Goal: Transaction & Acquisition: Download file/media

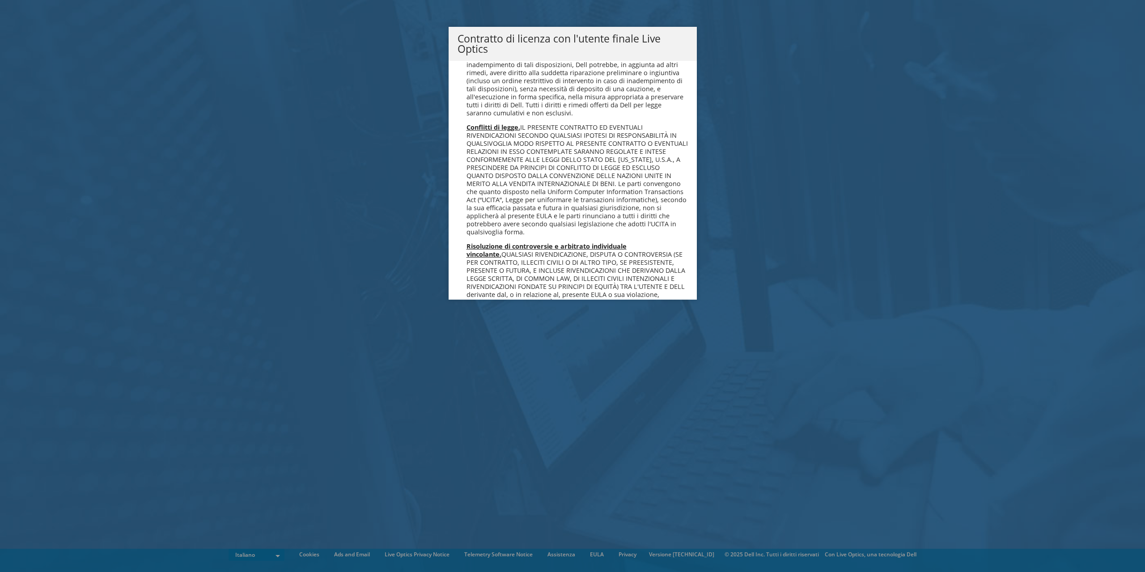
scroll to position [3703, 0]
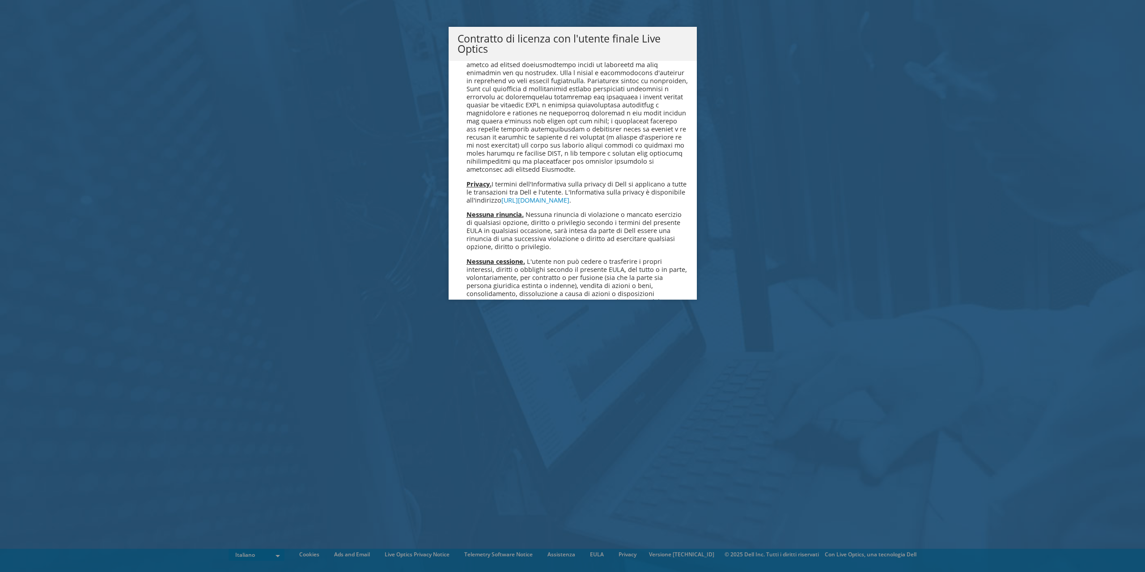
click at [482, 456] on link "Accetta" at bounding box center [481, 466] width 48 height 21
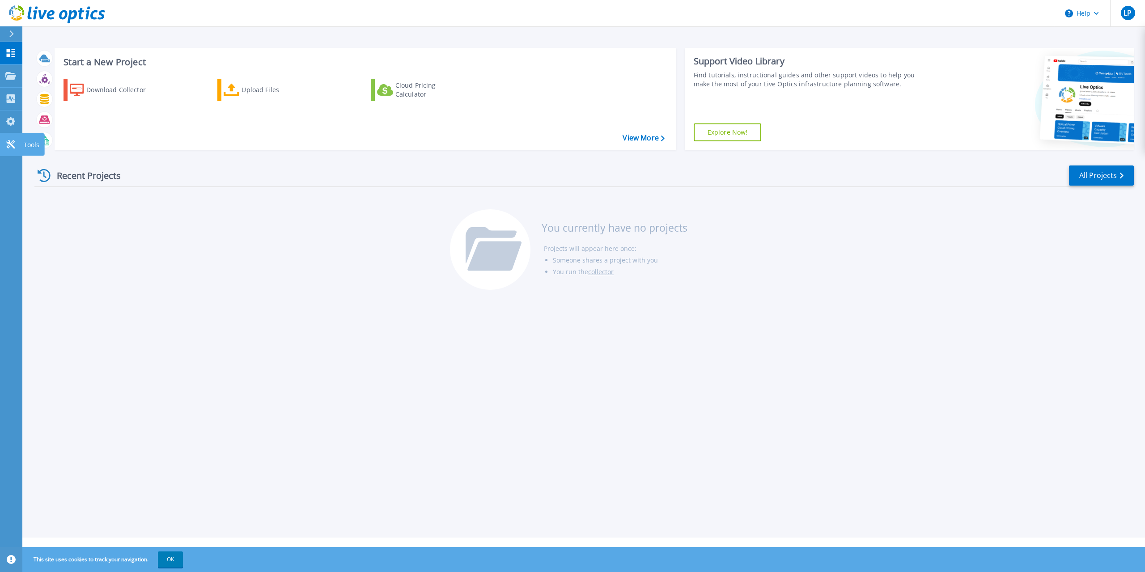
click at [11, 142] on icon at bounding box center [10, 144] width 11 height 8
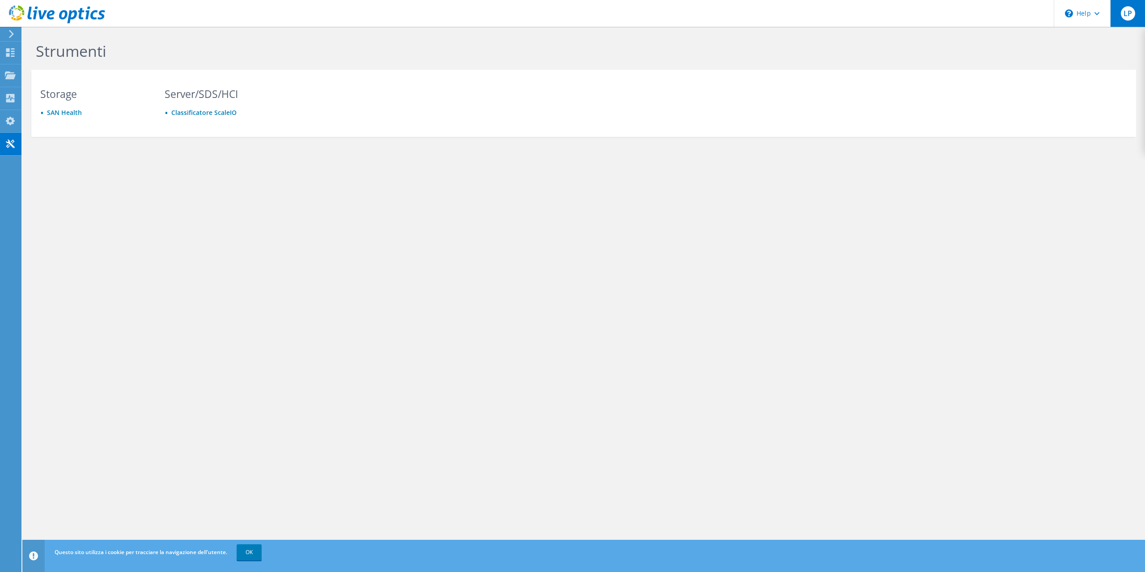
click at [1129, 15] on span "LP" at bounding box center [1128, 13] width 14 height 14
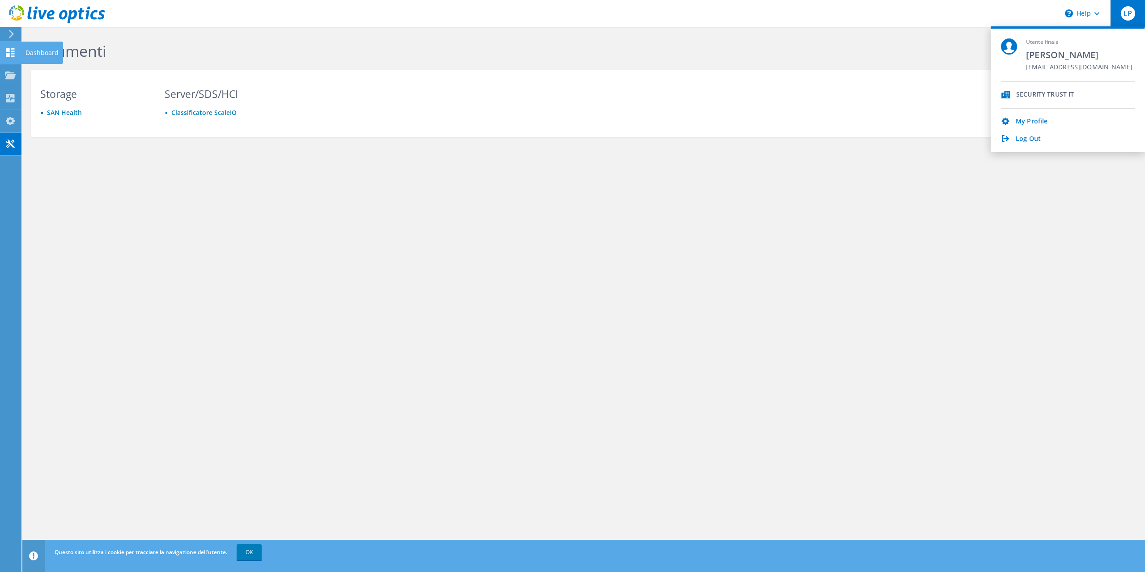
click at [9, 55] on use at bounding box center [10, 52] width 8 height 8
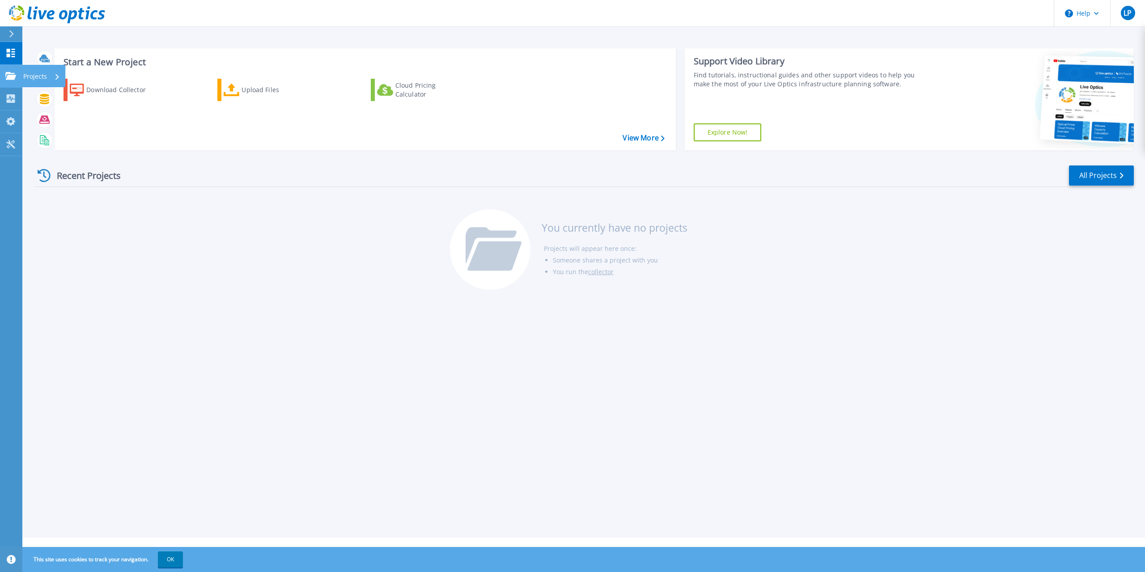
click at [9, 81] on link "Projects Projects" at bounding box center [11, 76] width 22 height 23
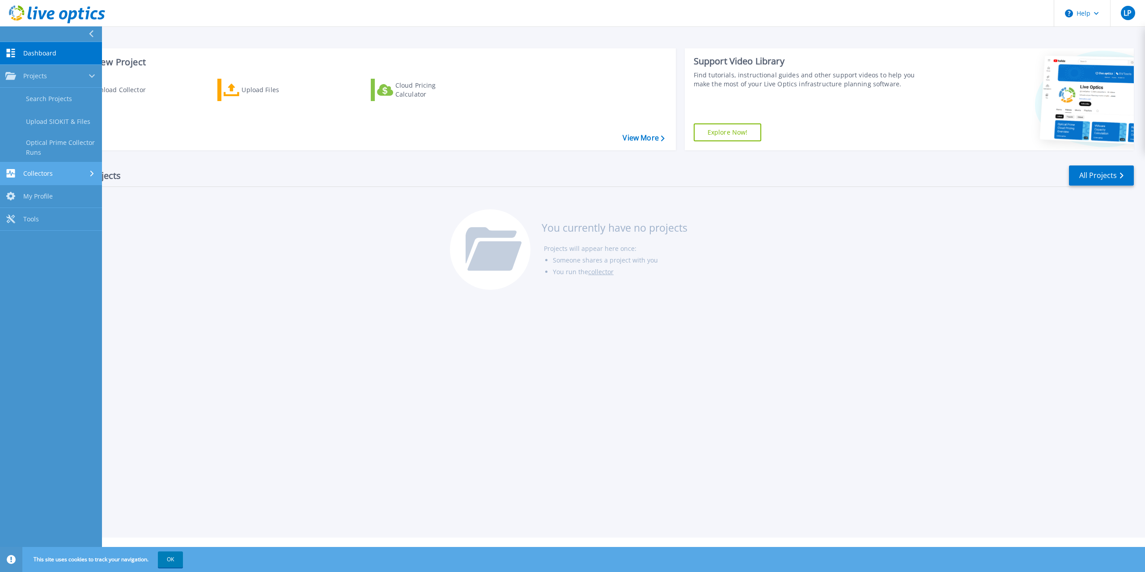
click at [12, 169] on icon at bounding box center [11, 173] width 8 height 8
click at [41, 124] on link "Download Collector" at bounding box center [51, 121] width 102 height 23
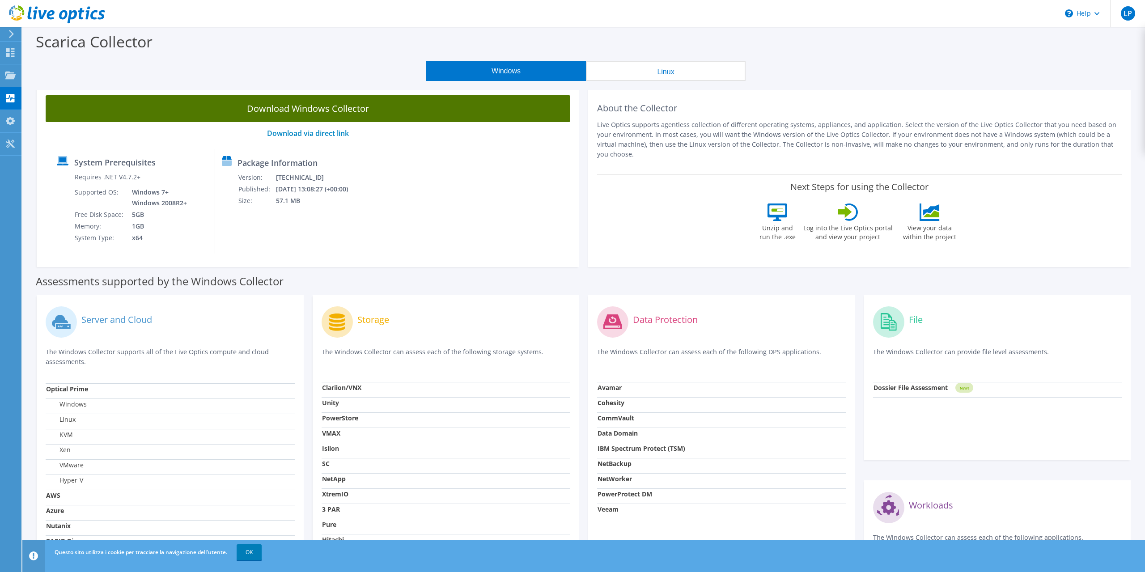
click at [338, 108] on link "Download Windows Collector" at bounding box center [308, 108] width 525 height 27
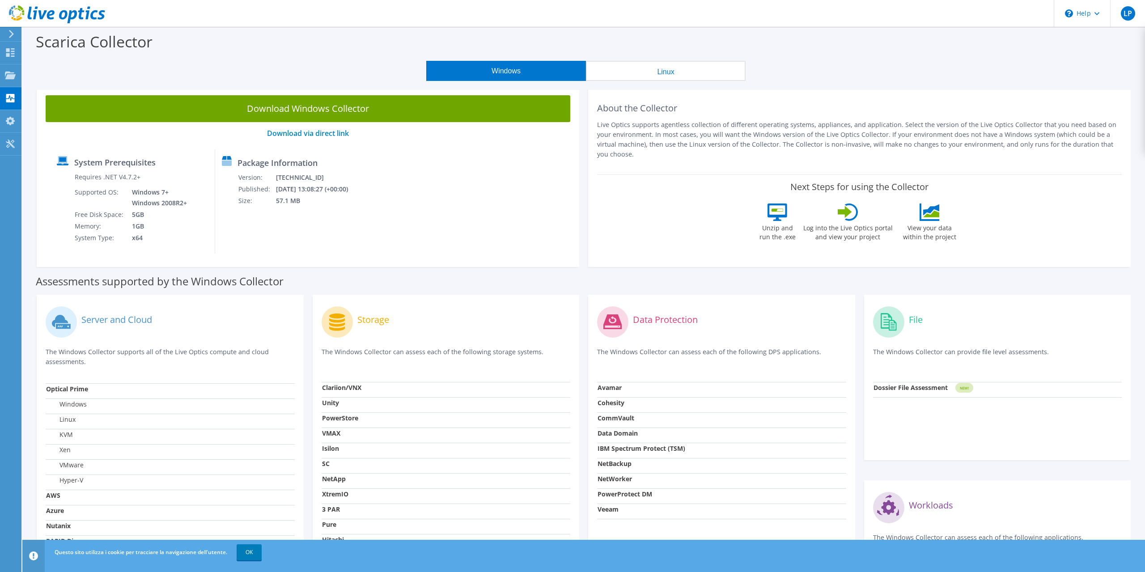
click at [630, 65] on button "Linux" at bounding box center [666, 71] width 160 height 20
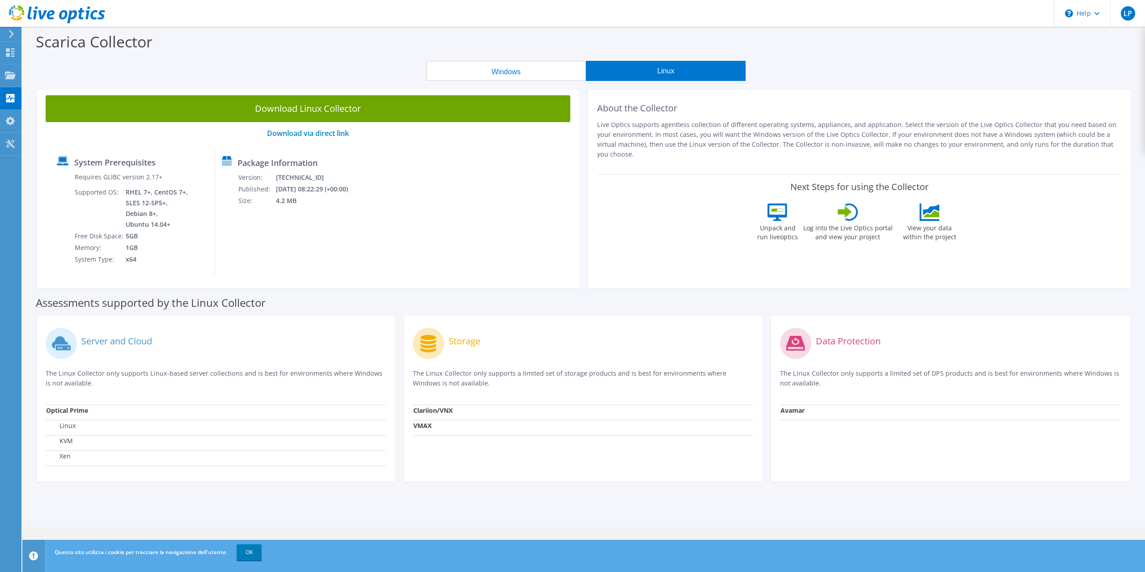
click at [493, 72] on button "Windows" at bounding box center [506, 71] width 160 height 20
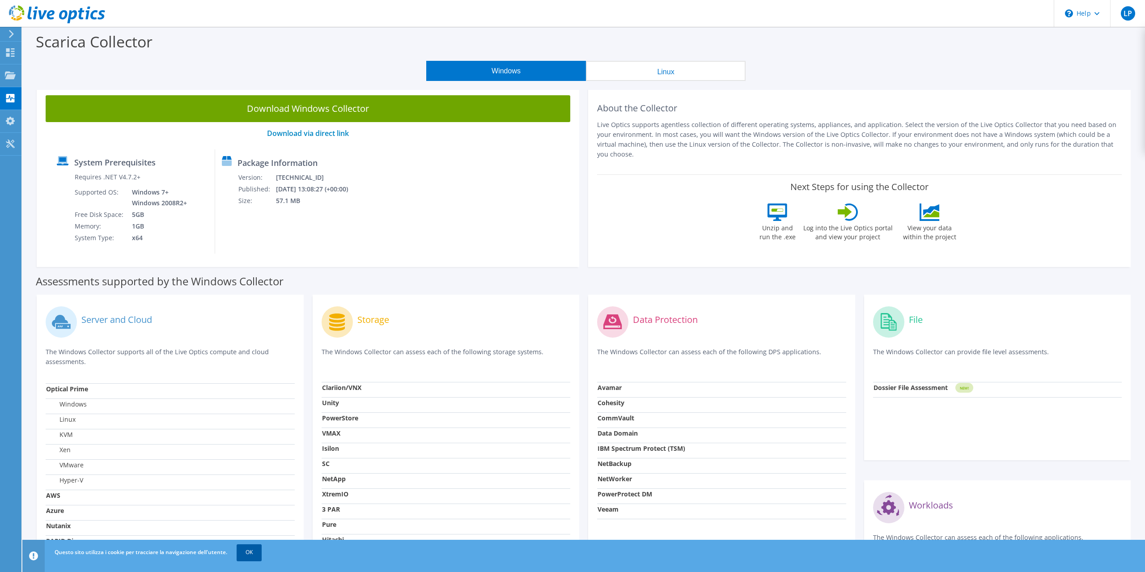
click at [249, 549] on link "OK" at bounding box center [249, 552] width 25 height 16
